Goal: Transaction & Acquisition: Purchase product/service

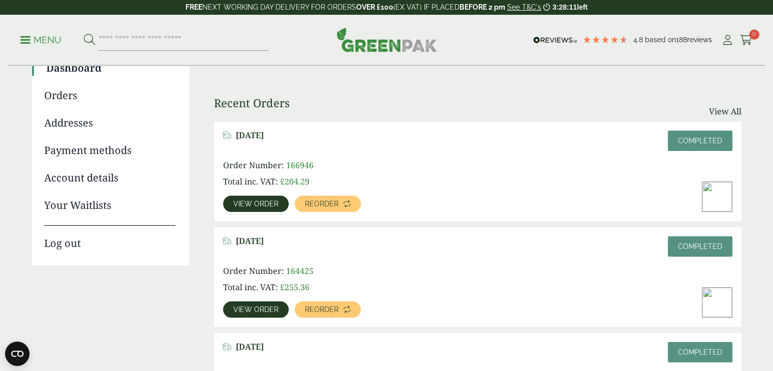
scroll to position [102, 0]
click at [256, 207] on link "View order" at bounding box center [256, 203] width 66 height 16
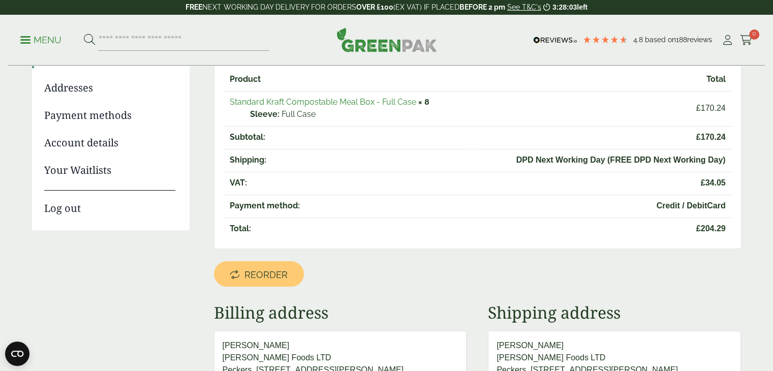
scroll to position [138, 0]
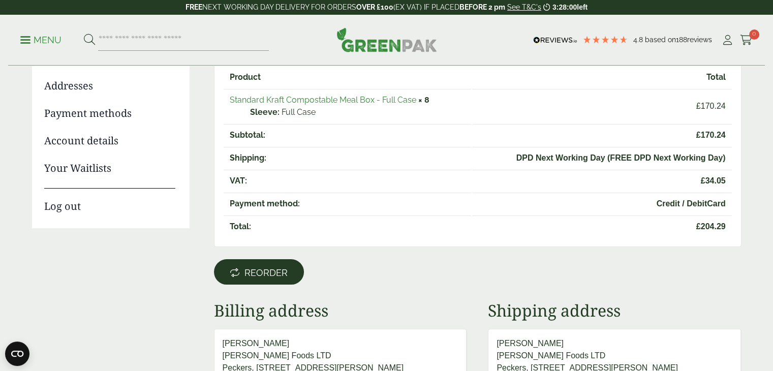
click at [286, 269] on span "Reorder" at bounding box center [265, 272] width 43 height 11
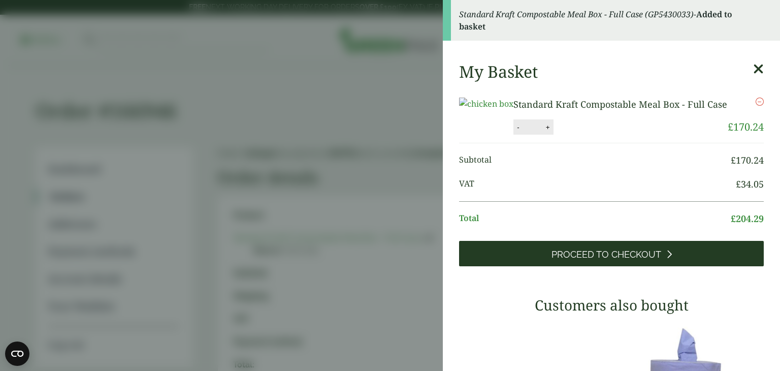
click at [601, 260] on span "Proceed to Checkout" at bounding box center [607, 254] width 110 height 11
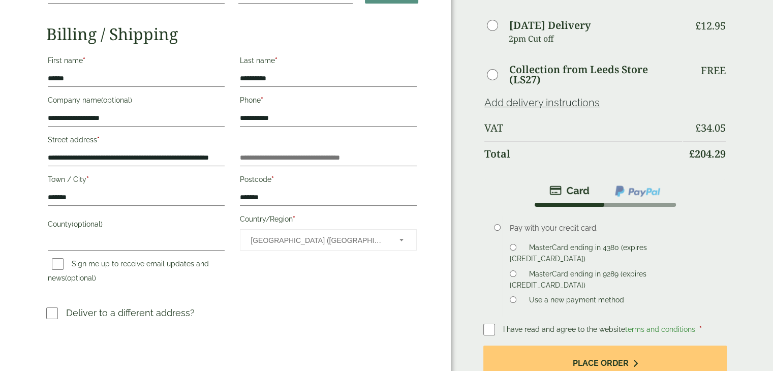
scroll to position [136, 0]
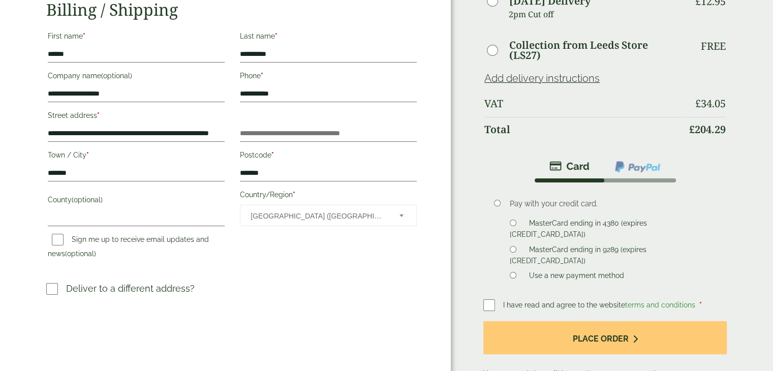
click at [508, 236] on div "Pay with your credit card. MasterCard ending in 4380 (expires [CREDIT_CARD_DATA…" at bounding box center [610, 241] width 216 height 102
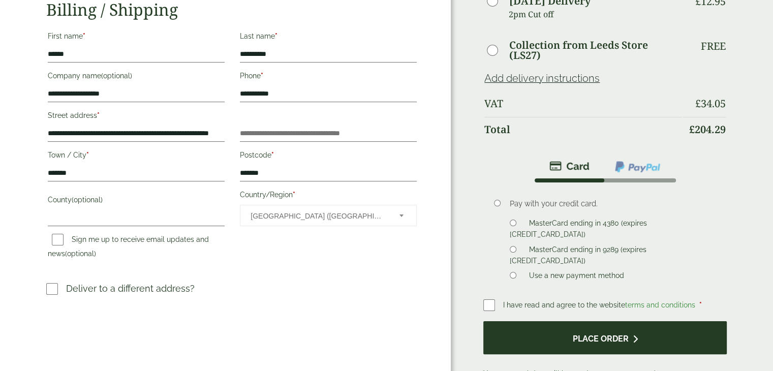
click at [571, 335] on button "Place order" at bounding box center [604, 337] width 243 height 33
